Goal: Information Seeking & Learning: Check status

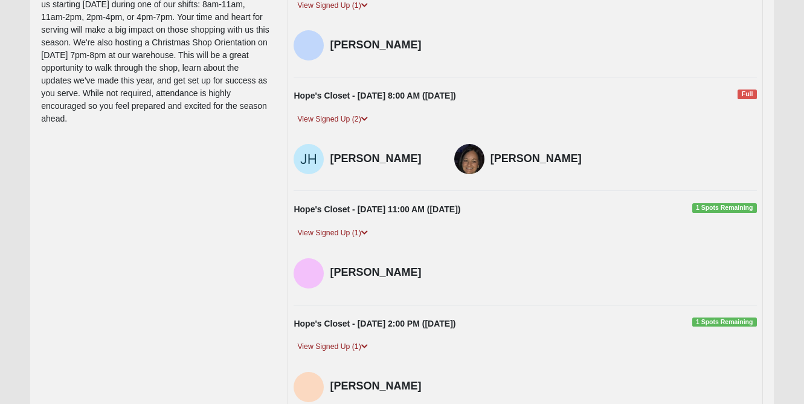
scroll to position [159, 0]
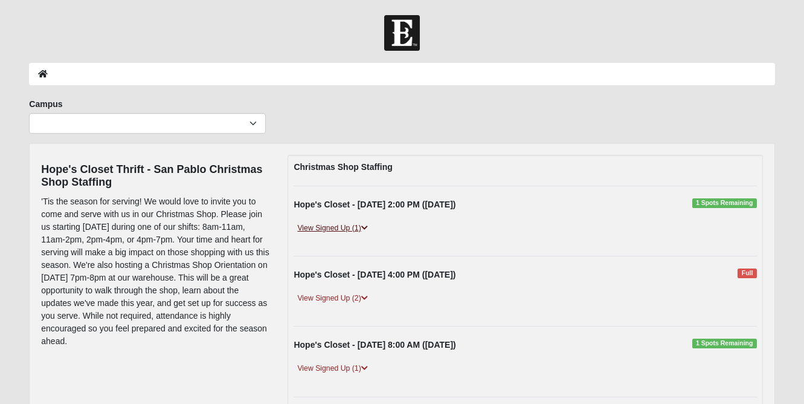
click at [357, 230] on link "View Signed Up (1)" at bounding box center [332, 228] width 77 height 13
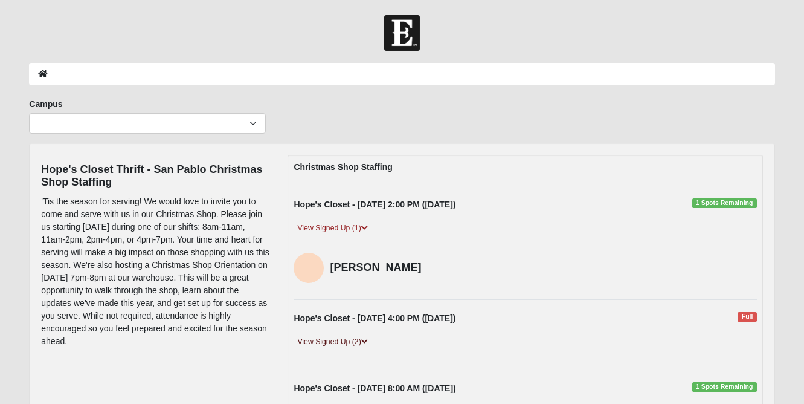
click at [338, 345] on link "View Signed Up (2)" at bounding box center [332, 341] width 77 height 13
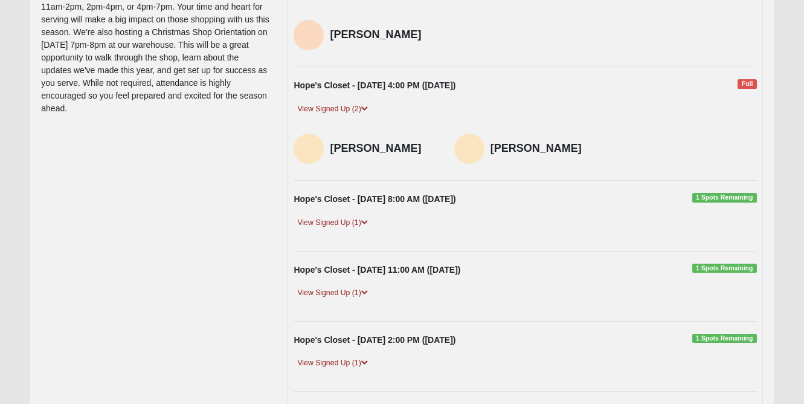
scroll to position [233, 0]
click at [343, 221] on link "View Signed Up (1)" at bounding box center [332, 222] width 77 height 13
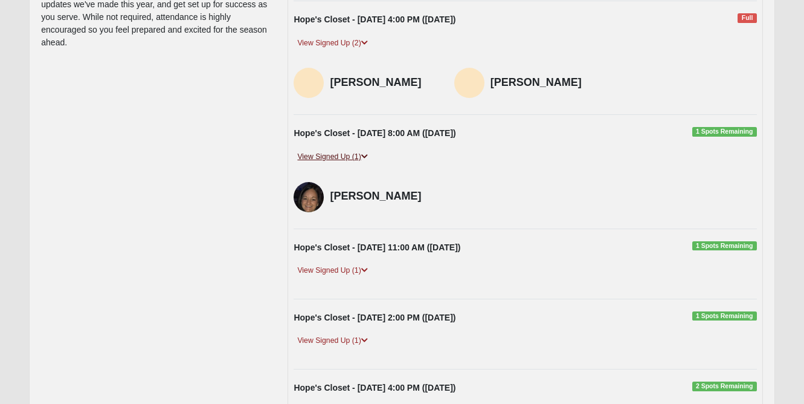
scroll to position [314, 0]
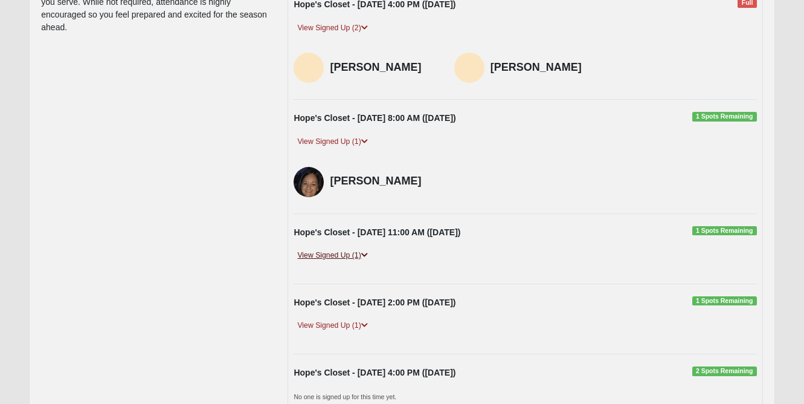
click at [328, 250] on link "View Signed Up (1)" at bounding box center [332, 255] width 77 height 13
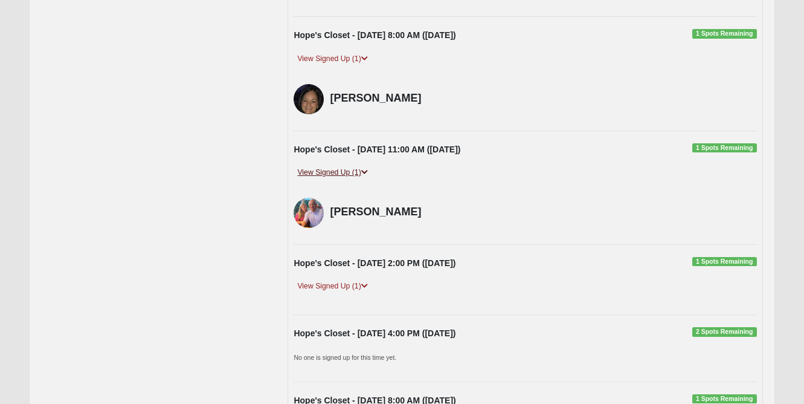
scroll to position [430, 0]
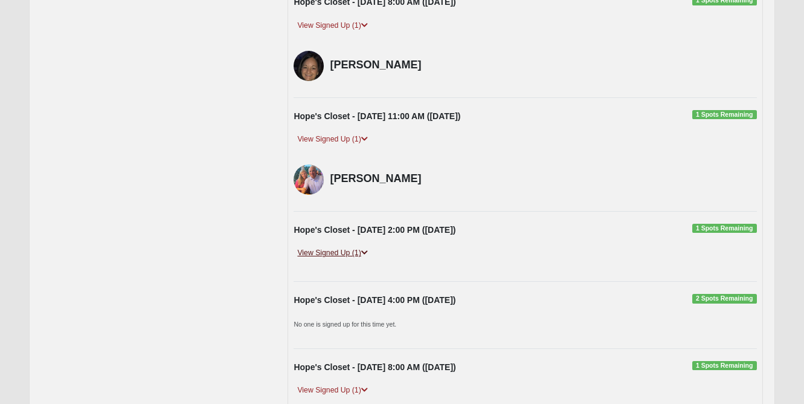
click at [328, 250] on link "View Signed Up (1)" at bounding box center [332, 252] width 77 height 13
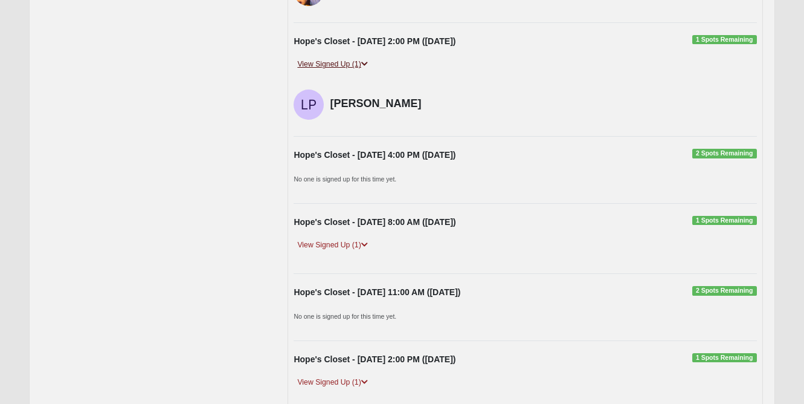
scroll to position [628, 0]
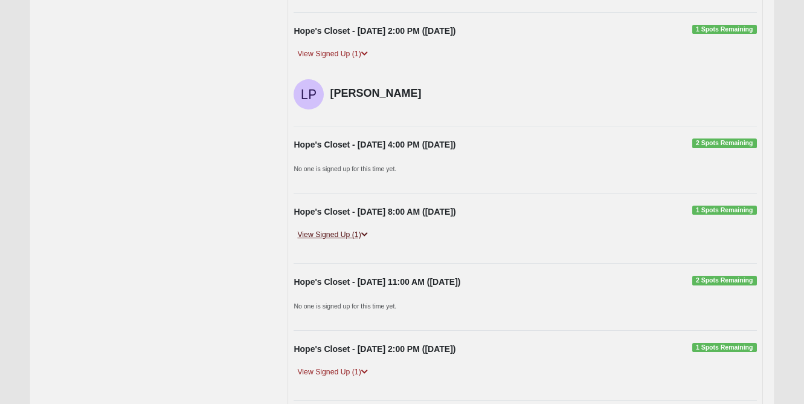
click at [332, 228] on link "View Signed Up (1)" at bounding box center [332, 234] width 77 height 13
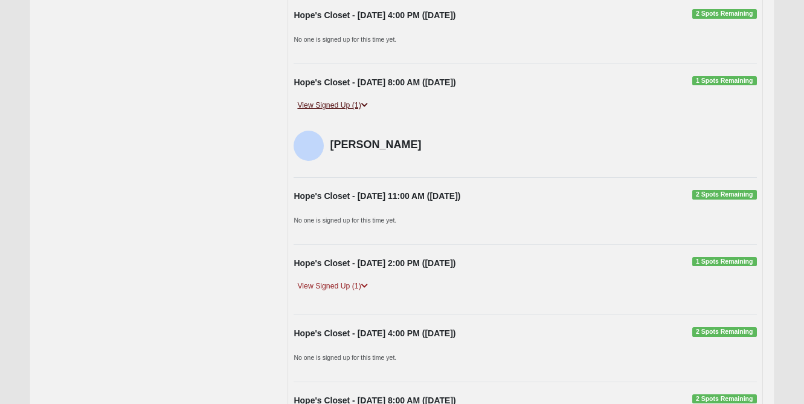
scroll to position [764, 0]
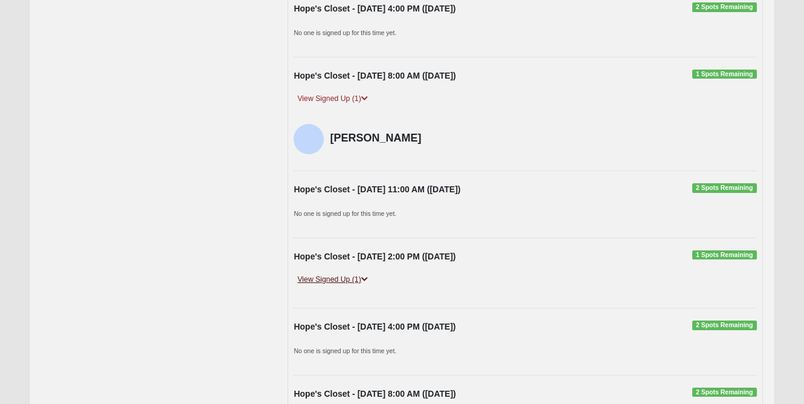
click at [325, 273] on link "View Signed Up (1)" at bounding box center [332, 279] width 77 height 13
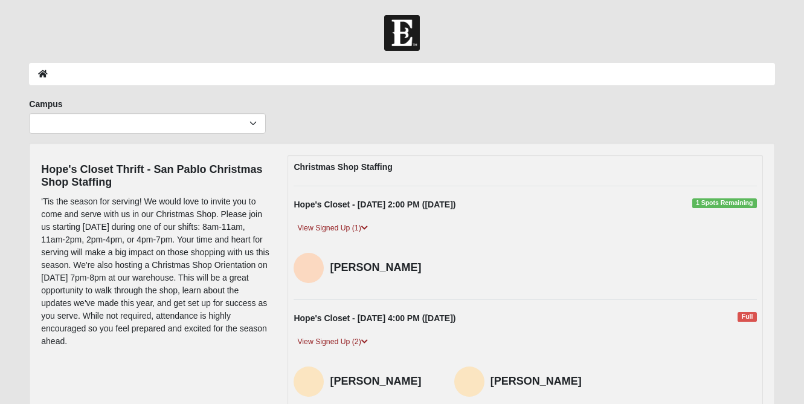
scroll to position [0, 0]
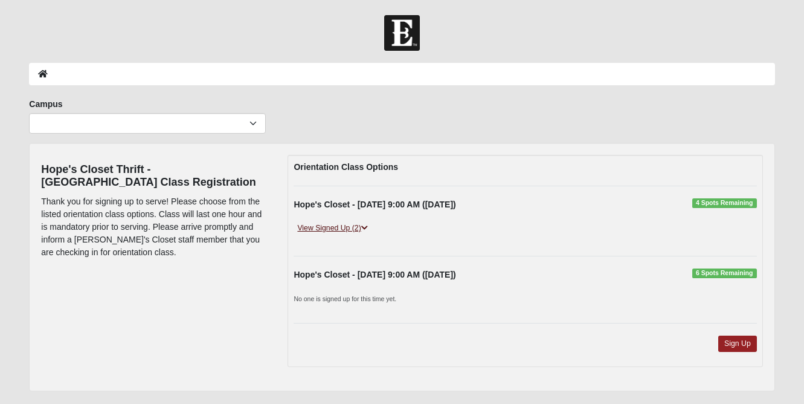
click at [338, 227] on link "View Signed Up (2)" at bounding box center [332, 228] width 77 height 13
